Goal: Transaction & Acquisition: Purchase product/service

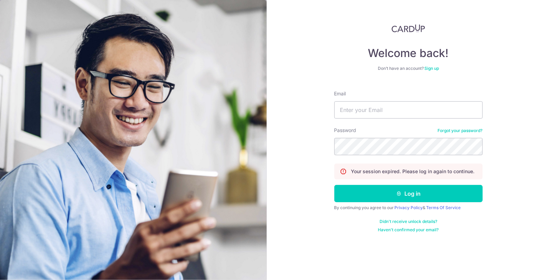
type input "[EMAIL_ADDRESS][DOMAIN_NAME]"
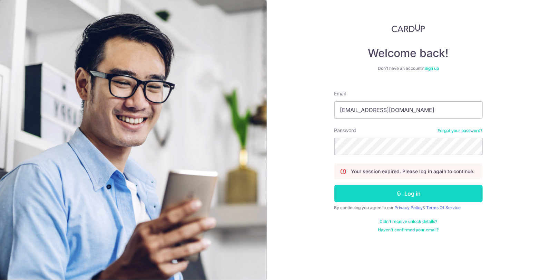
click at [417, 195] on button "Log in" at bounding box center [408, 193] width 148 height 17
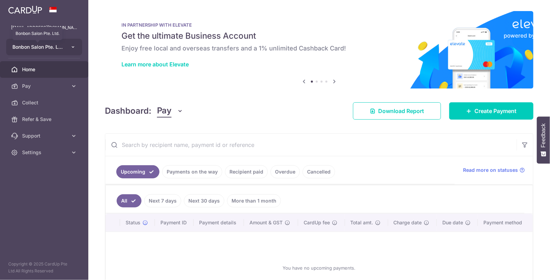
click at [58, 47] on span "Bonbon Salon Pte. Ltd." at bounding box center [37, 46] width 51 height 7
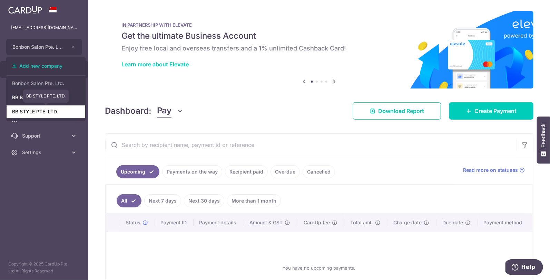
click at [42, 111] on link "BB STYLE PTE. LTD." at bounding box center [46, 111] width 79 height 12
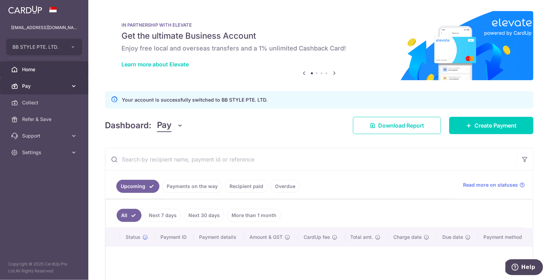
click at [45, 84] on span "Pay" at bounding box center [45, 85] width 46 height 7
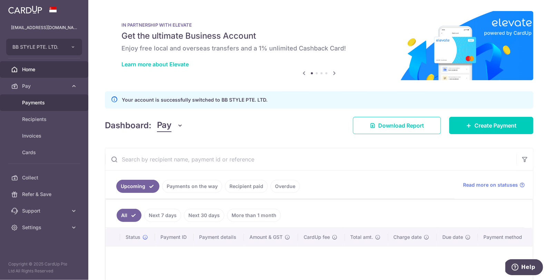
click at [64, 103] on span "Payments" at bounding box center [45, 102] width 46 height 7
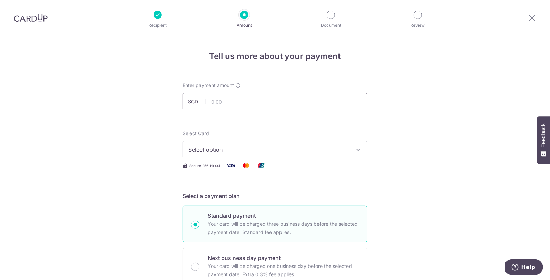
click at [250, 105] on input "text" at bounding box center [275, 101] width 185 height 17
type input "21,800.00"
click at [226, 150] on span "Select option" at bounding box center [268, 149] width 161 height 8
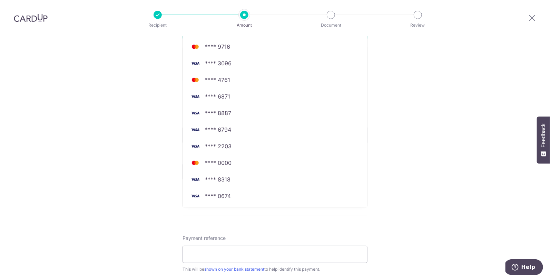
scroll to position [295, 0]
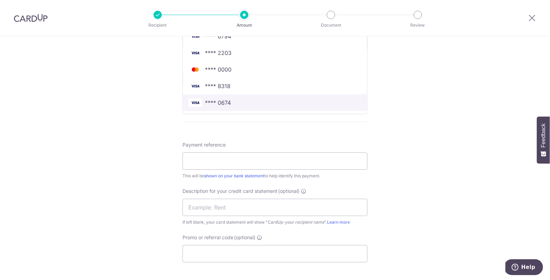
click at [249, 101] on span "**** 0674" at bounding box center [274, 102] width 173 height 8
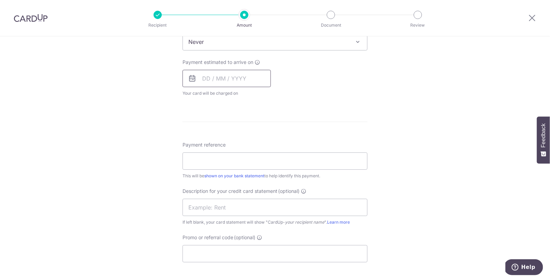
click at [206, 75] on input "text" at bounding box center [227, 78] width 88 height 17
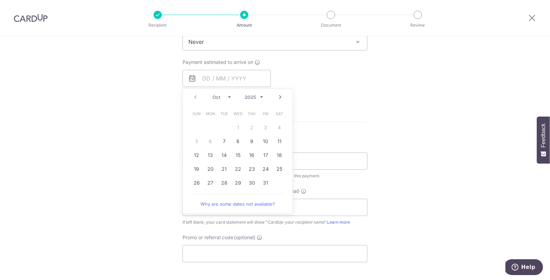
click at [130, 127] on div "Tell us more about your payment Enter payment amount SGD 21,800.00 21800.00 Sel…" at bounding box center [275, 73] width 550 height 664
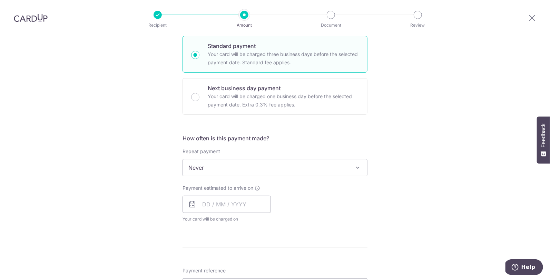
scroll to position [169, 0]
click at [193, 96] on input "Next business day payment Your card will be charged one business day before the…" at bounding box center [195, 97] width 8 height 8
radio input "true"
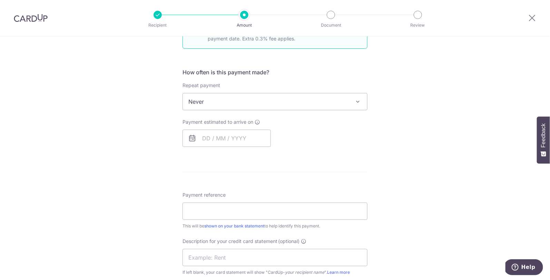
scroll to position [243, 0]
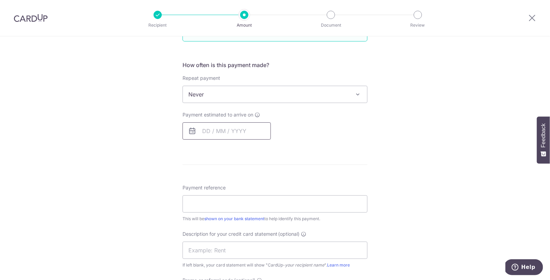
click at [202, 129] on input "text" at bounding box center [227, 130] width 88 height 17
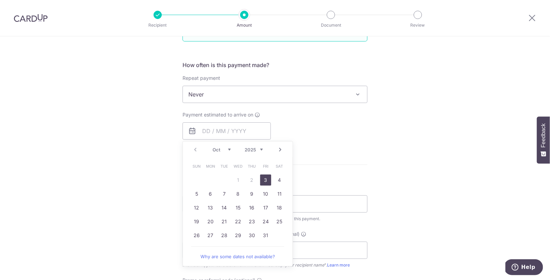
click at [265, 181] on link "3" at bounding box center [265, 179] width 11 height 11
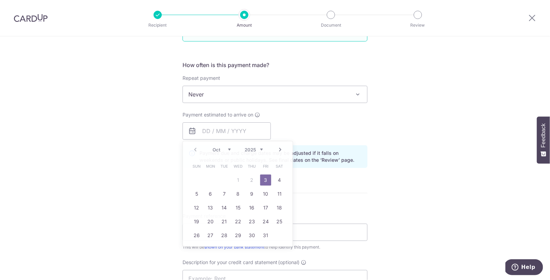
type input "03/10/2025"
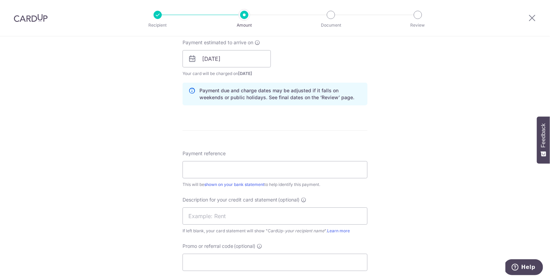
scroll to position [324, 0]
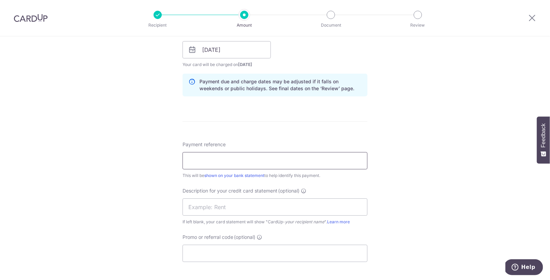
click at [213, 157] on input "Payment reference" at bounding box center [275, 160] width 185 height 17
type input "payroll"
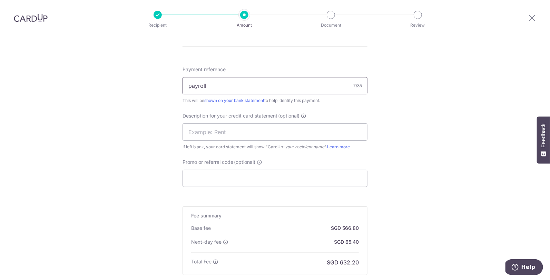
scroll to position [409, 0]
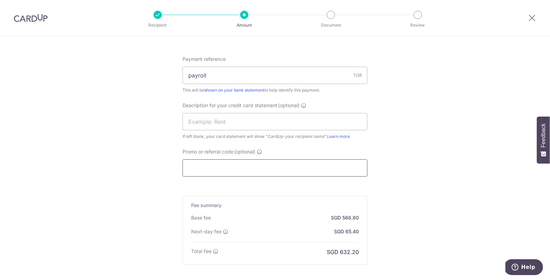
click at [219, 166] on input "Promo or referral code (optional)" at bounding box center [275, 167] width 185 height 17
type input "JEN175"
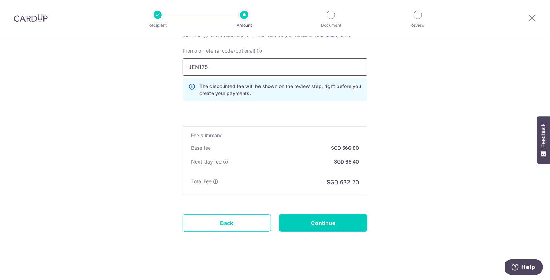
scroll to position [513, 0]
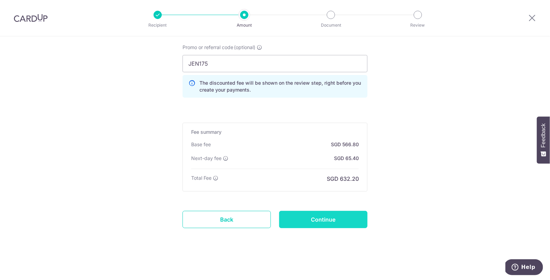
click at [329, 216] on input "Continue" at bounding box center [323, 219] width 88 height 17
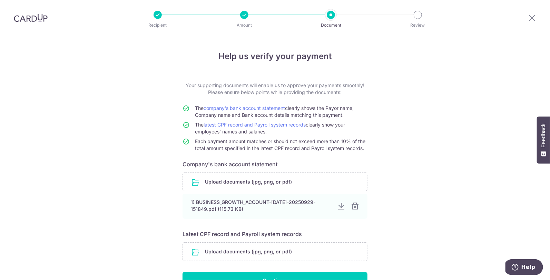
click at [329, 216] on div "1) BUSINESS_GROWTH_ACCOUNT-[DATE]-20250929-151849.pdf (115.73 KB)" at bounding box center [275, 206] width 185 height 25
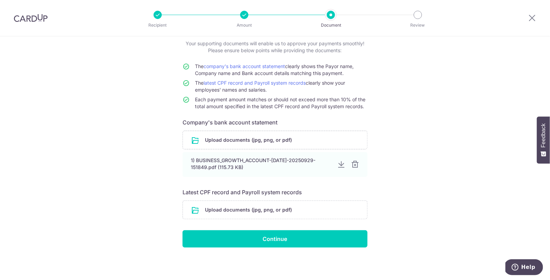
scroll to position [41, 0]
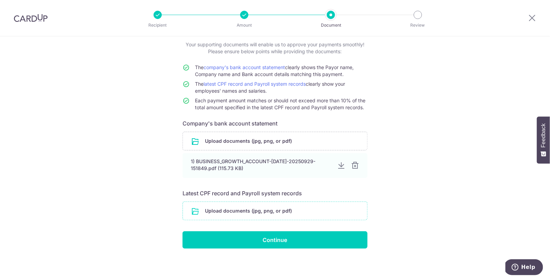
click at [271, 211] on input "file" at bounding box center [275, 211] width 184 height 18
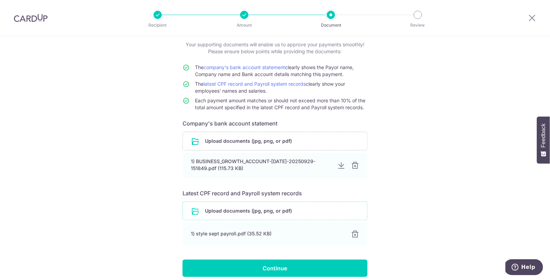
click at [240, 211] on input "file" at bounding box center [275, 211] width 184 height 18
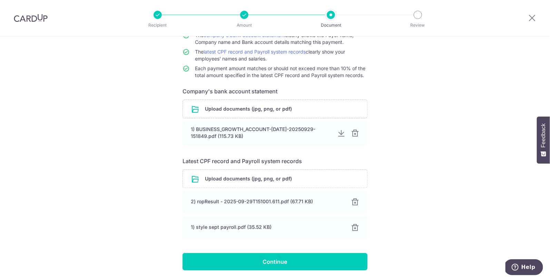
scroll to position [95, 0]
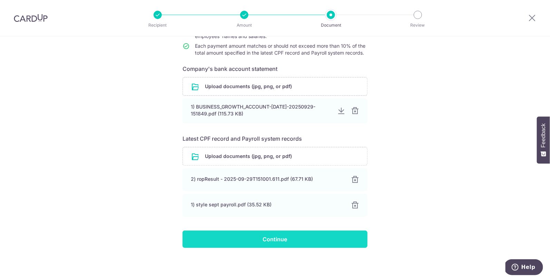
click at [249, 241] on input "Continue" at bounding box center [275, 238] width 185 height 17
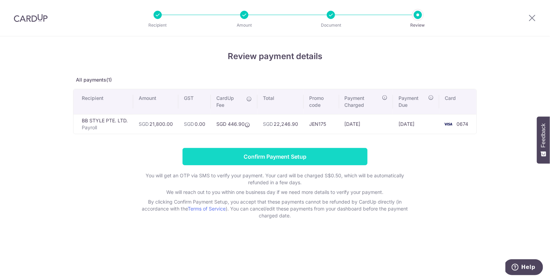
click at [272, 158] on input "Confirm Payment Setup" at bounding box center [275, 156] width 185 height 17
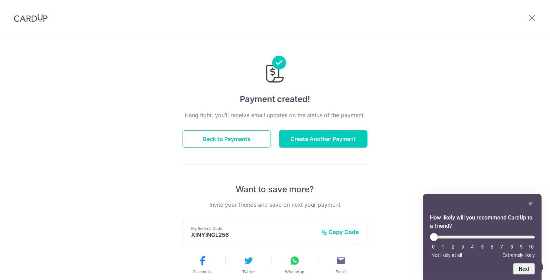
click at [454, 168] on div "Payment created! Hang tight, you’ll receive email updates on the status of the …" at bounding box center [275, 220] width 550 height 369
